Goal: Task Accomplishment & Management: Complete application form

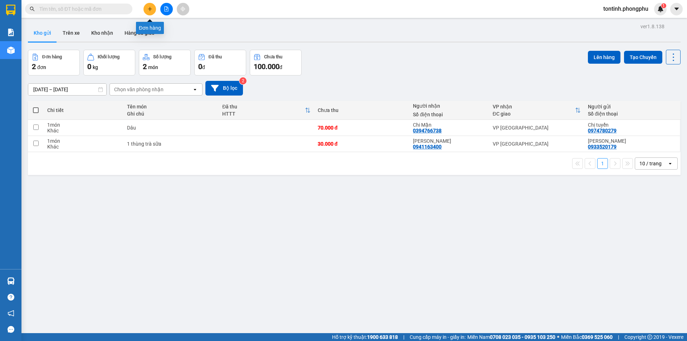
click at [150, 6] on button at bounding box center [149, 9] width 13 height 13
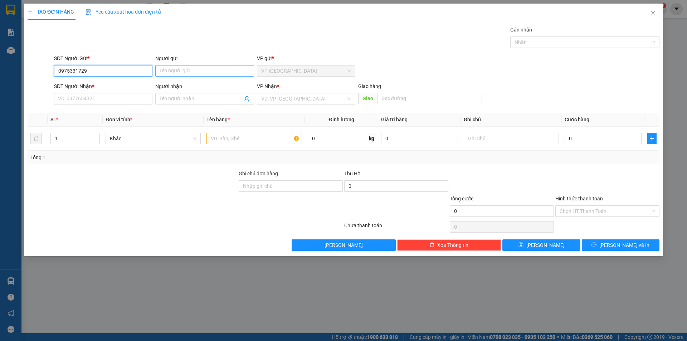
type input "0975331729"
click at [165, 67] on input "Người gửi" at bounding box center [204, 70] width 98 height 11
click at [271, 71] on span "VP [GEOGRAPHIC_DATA]" at bounding box center [306, 70] width 90 height 11
type input "Chi Mai"
click at [71, 99] on input "SĐT Người Nhận *" at bounding box center [103, 98] width 98 height 11
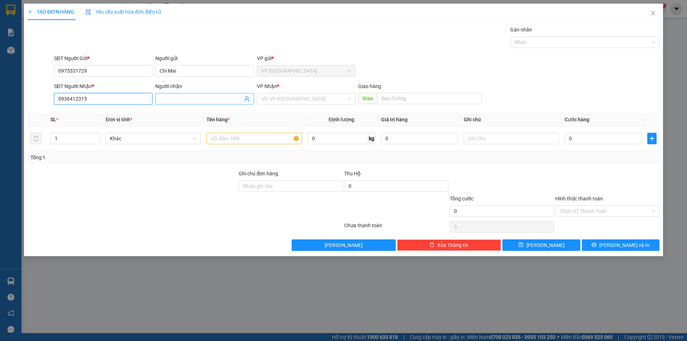
type input "0936412315"
click at [162, 101] on input "Người nhận" at bounding box center [201, 99] width 83 height 8
type input "[PERSON_NAME]"
click at [311, 100] on input "search" at bounding box center [303, 98] width 85 height 11
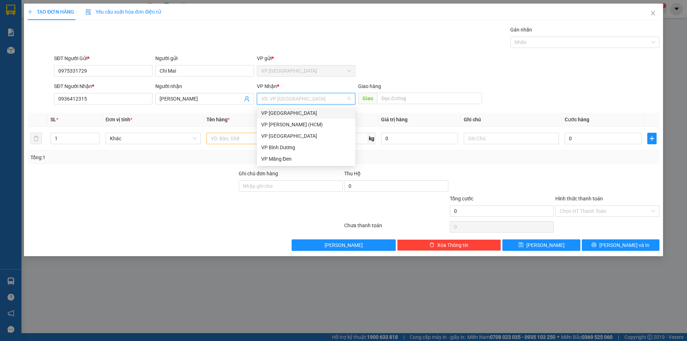
click at [283, 112] on div "VP [GEOGRAPHIC_DATA]" at bounding box center [306, 113] width 90 height 8
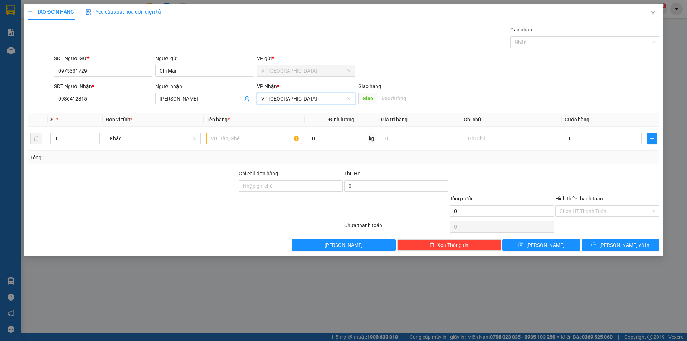
click at [433, 59] on div "SĐT Người Gửi * 0975331729 Người gửi [PERSON_NAME] VP gửi * VP [GEOGRAPHIC_DATA]" at bounding box center [357, 66] width 608 height 25
click at [229, 137] on input "text" at bounding box center [253, 138] width 95 height 11
type input "thung rau cu"
click at [60, 140] on input "1" at bounding box center [75, 138] width 49 height 11
type input "2"
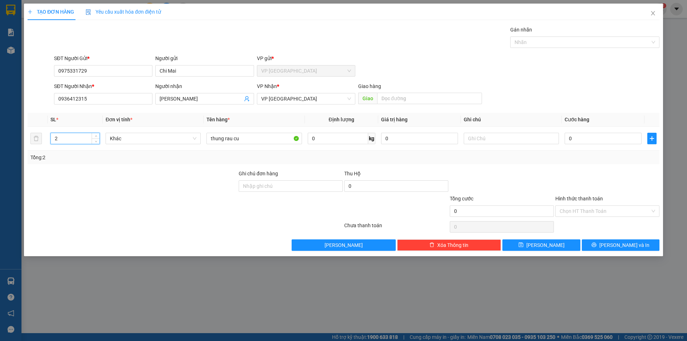
click at [522, 103] on div "SĐT Người Nhận * 0936412315 Người nhận anna VP Nhận * VP Biên Hòa Giao hàng Giao" at bounding box center [357, 94] width 608 height 25
click at [575, 140] on input "0" at bounding box center [602, 138] width 77 height 11
type input "01"
type input "1"
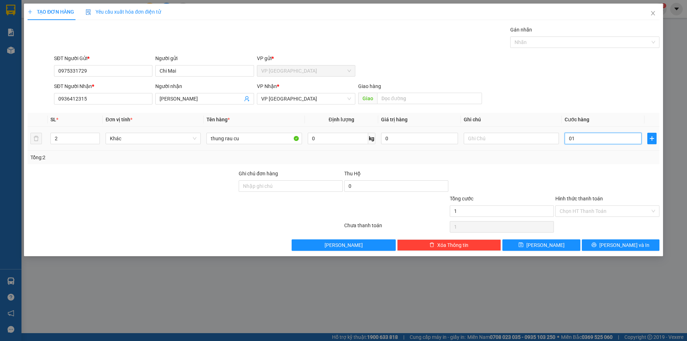
type input "010"
type input "10"
type input "0.100"
type input "100"
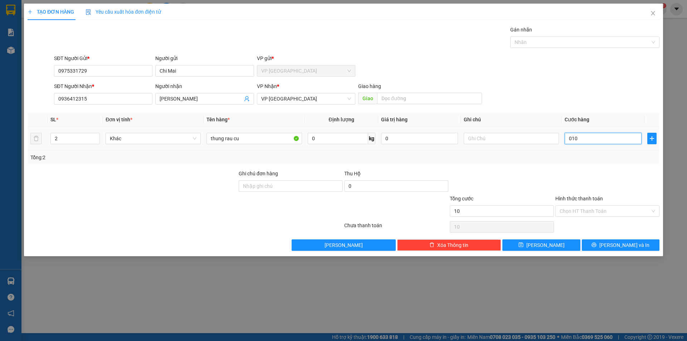
type input "100"
type input "01.000"
type input "1.000"
type input "010.000"
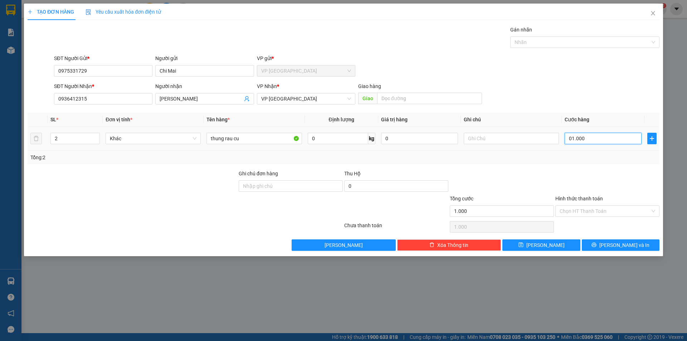
type input "10.000"
type input "0.100.000"
type input "100.000"
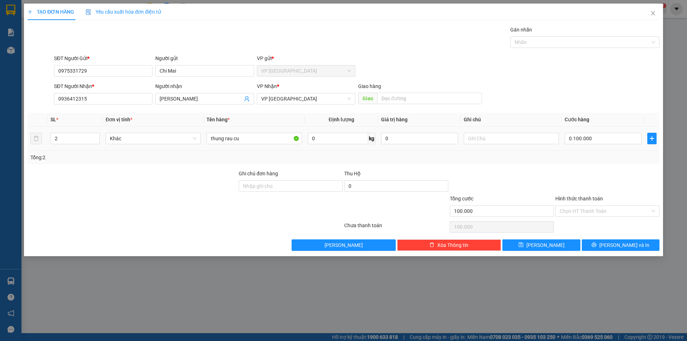
type input "100.000"
drag, startPoint x: 542, startPoint y: 164, endPoint x: 548, endPoint y: 154, distance: 12.1
click at [544, 164] on div "Transit Pickup Surcharge Ids Transit Deliver Surcharge Ids Transit Deliver Surc…" at bounding box center [344, 138] width 632 height 225
click at [357, 192] on div "0" at bounding box center [396, 187] width 104 height 14
click at [357, 187] on input "0" at bounding box center [396, 185] width 104 height 11
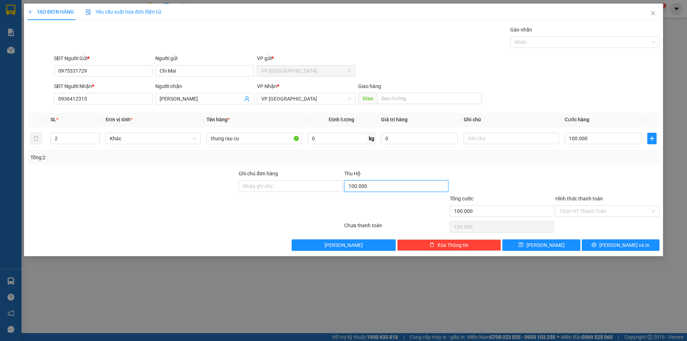
type input "100.000"
click at [554, 183] on div "Ghi chú đơn hàng Thu Hộ 100.000" at bounding box center [343, 182] width 633 height 25
click at [604, 245] on button "[PERSON_NAME] và In" at bounding box center [621, 244] width 78 height 11
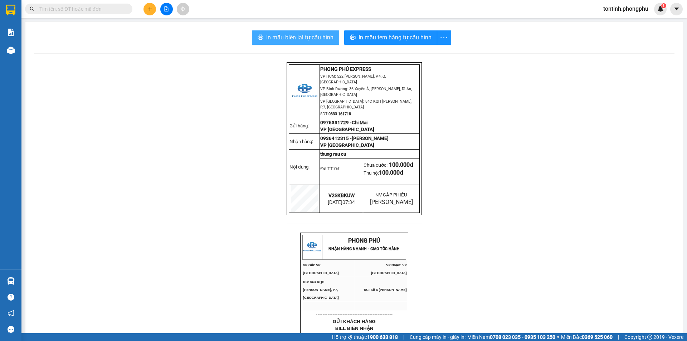
click at [290, 41] on span "In mẫu biên lai tự cấu hình" at bounding box center [299, 37] width 67 height 9
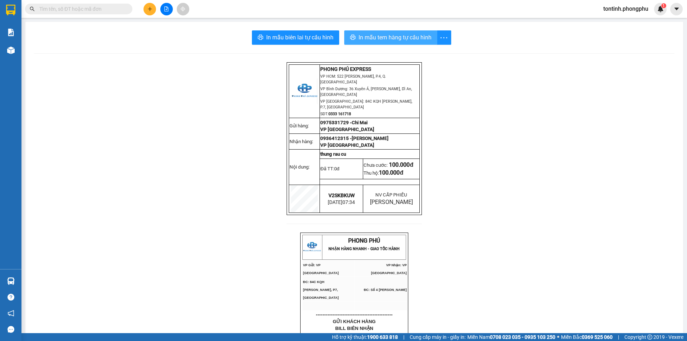
click at [363, 35] on span "In mẫu tem hàng tự cấu hình" at bounding box center [394, 37] width 73 height 9
click at [410, 41] on span "In mẫu tem hàng tự cấu hình" at bounding box center [394, 37] width 73 height 9
